Goal: Task Accomplishment & Management: Manage account settings

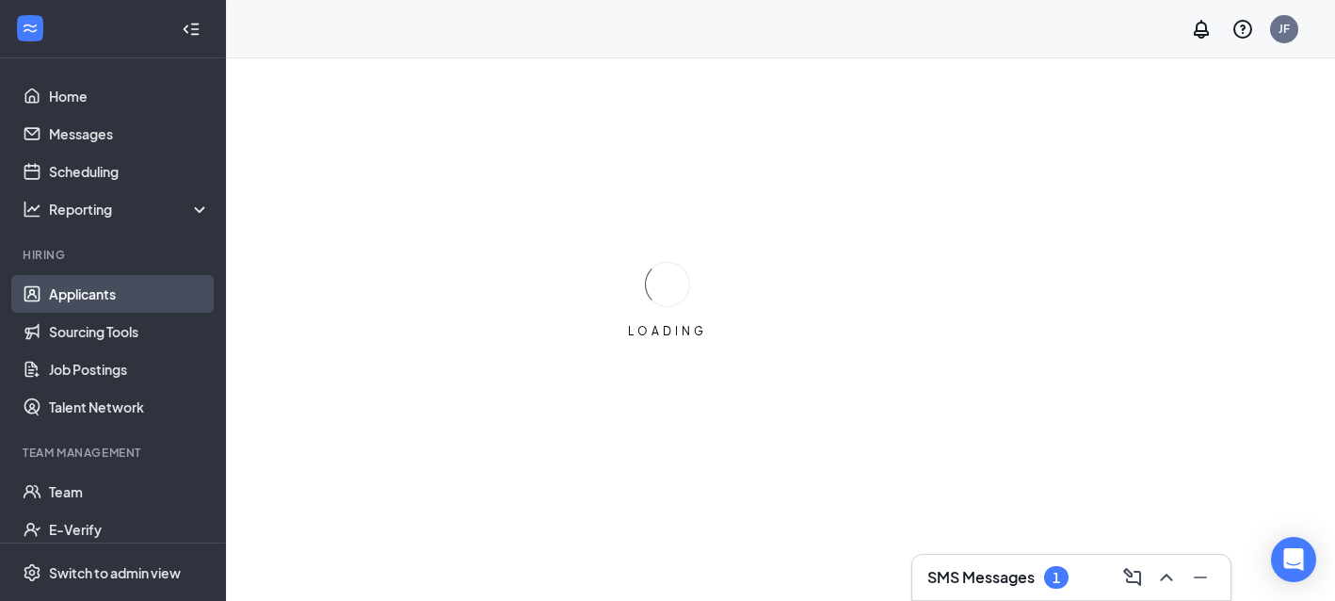
click at [123, 302] on link "Applicants" at bounding box center [129, 294] width 161 height 38
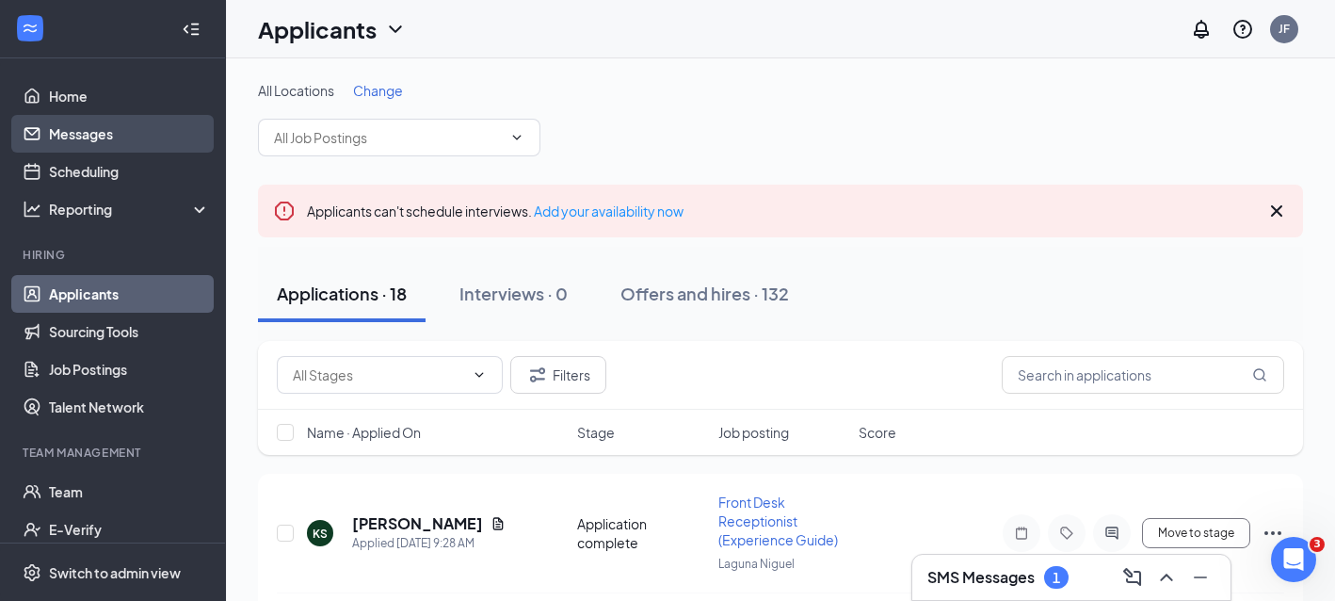
click at [122, 138] on link "Messages" at bounding box center [129, 134] width 161 height 38
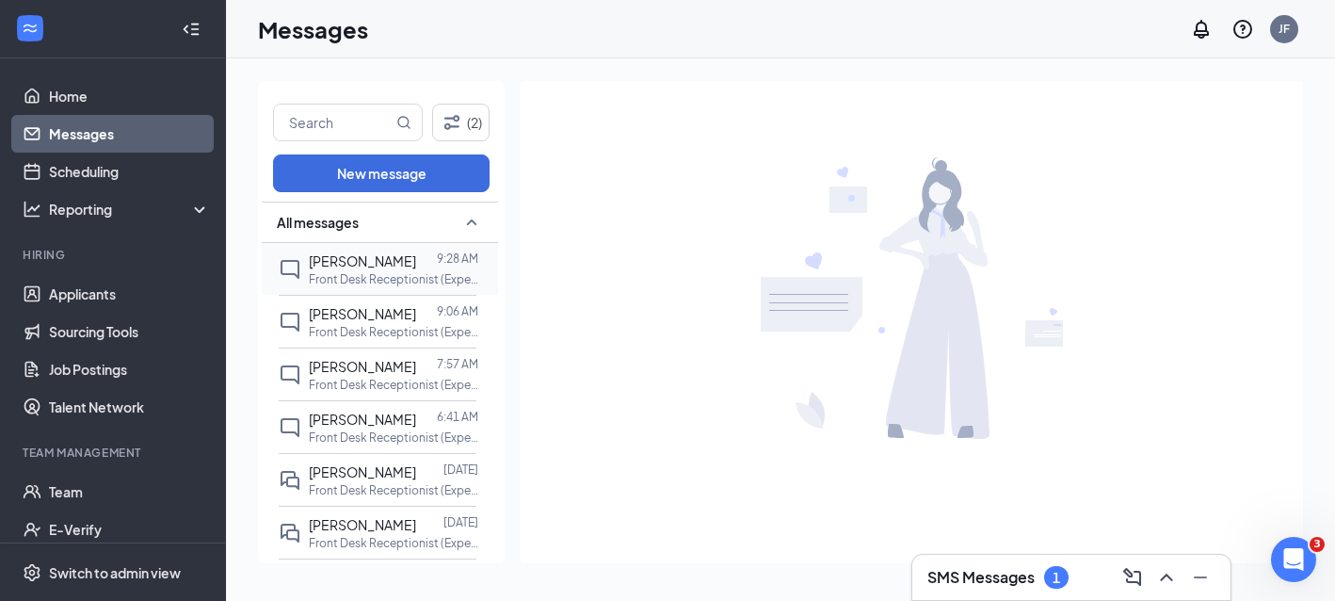
click at [382, 278] on p "Front Desk Receptionist (Experience Guide) at [GEOGRAPHIC_DATA]" at bounding box center [393, 279] width 169 height 16
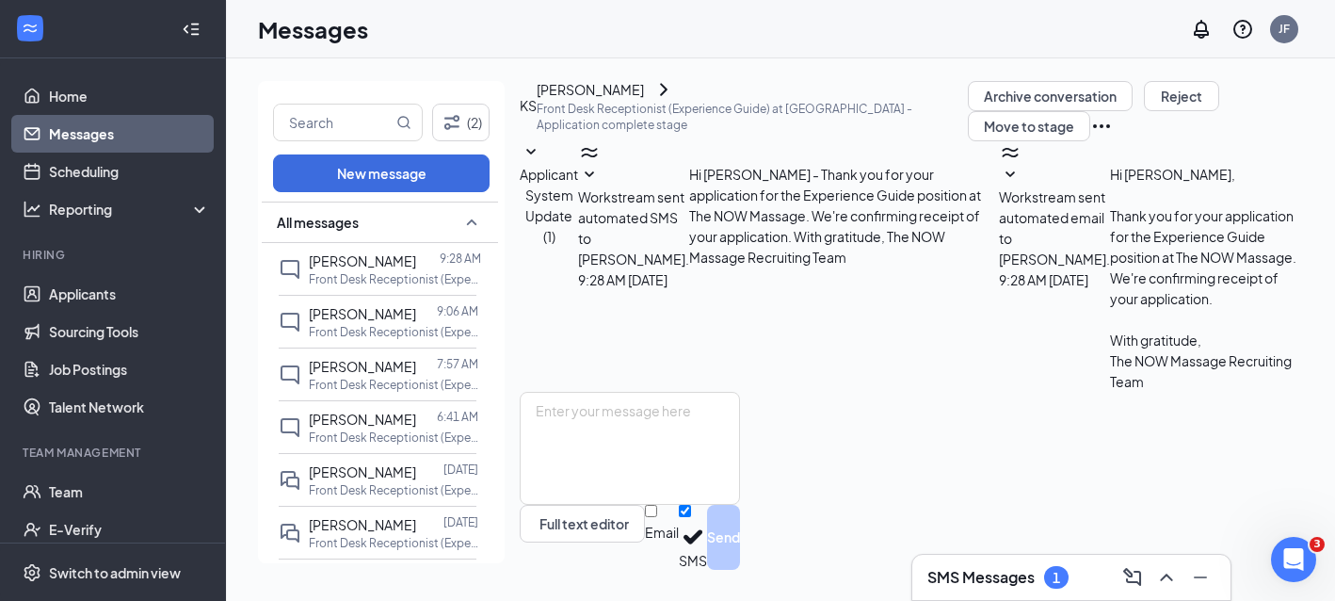
scroll to position [88, 0]
click at [114, 290] on link "Applicants" at bounding box center [129, 294] width 161 height 38
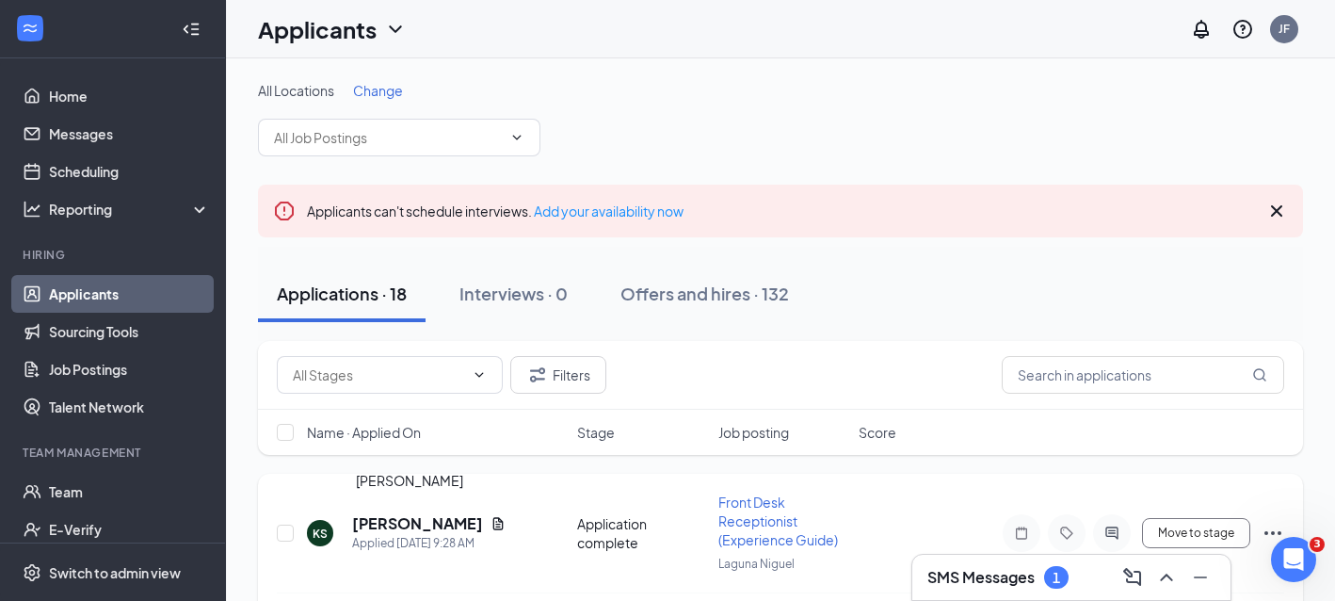
click at [417, 519] on h5 "[PERSON_NAME]" at bounding box center [417, 523] width 131 height 21
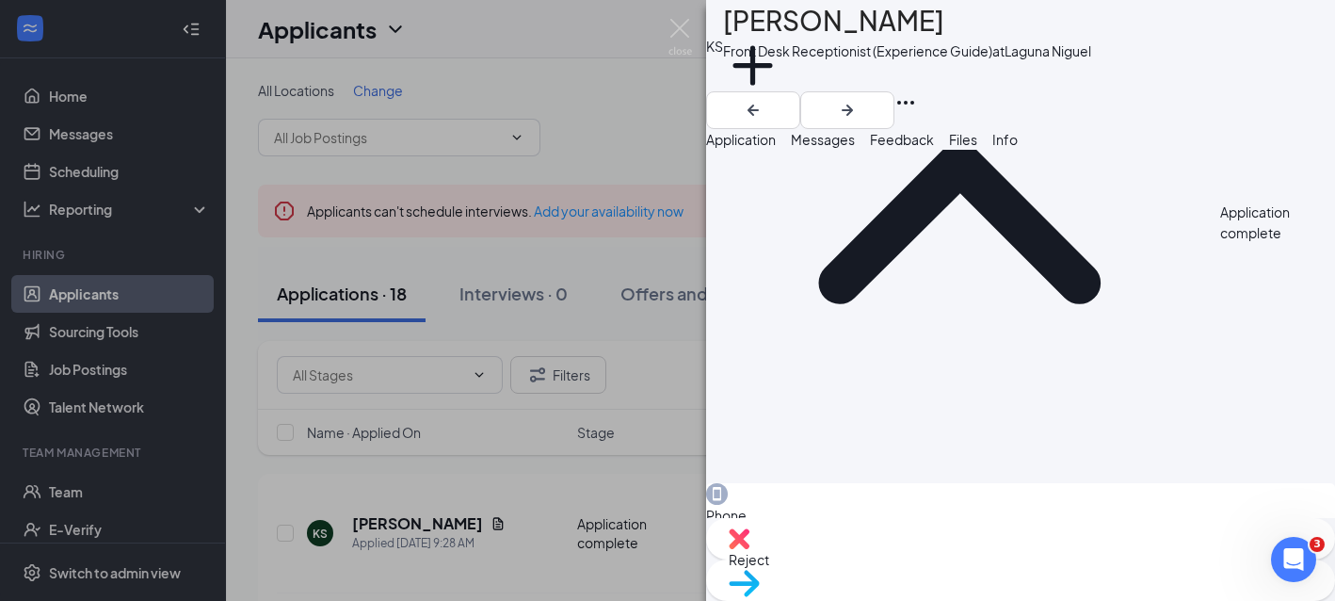
scroll to position [940, 0]
